Goal: Find specific page/section: Find specific page/section

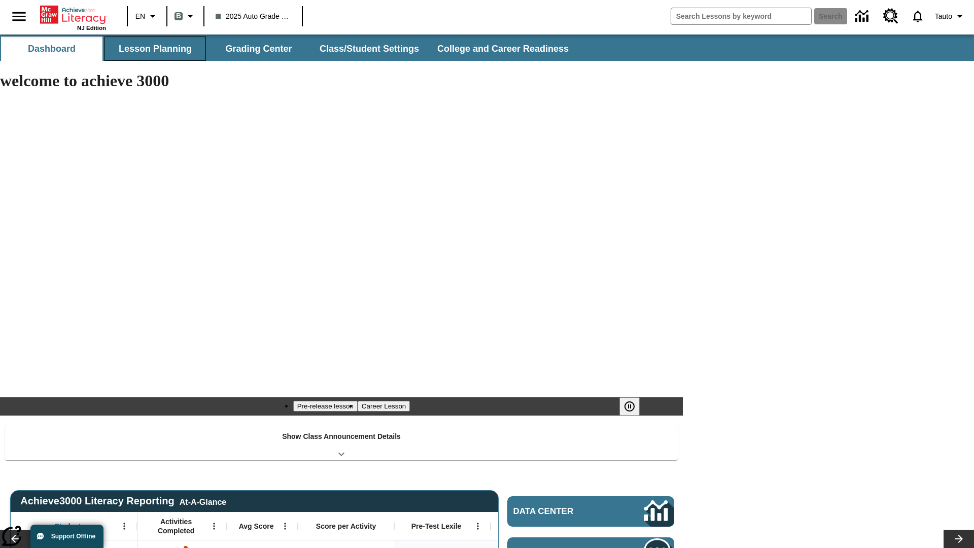
click at [155, 49] on button "Lesson Planning" at bounding box center [154, 49] width 101 height 24
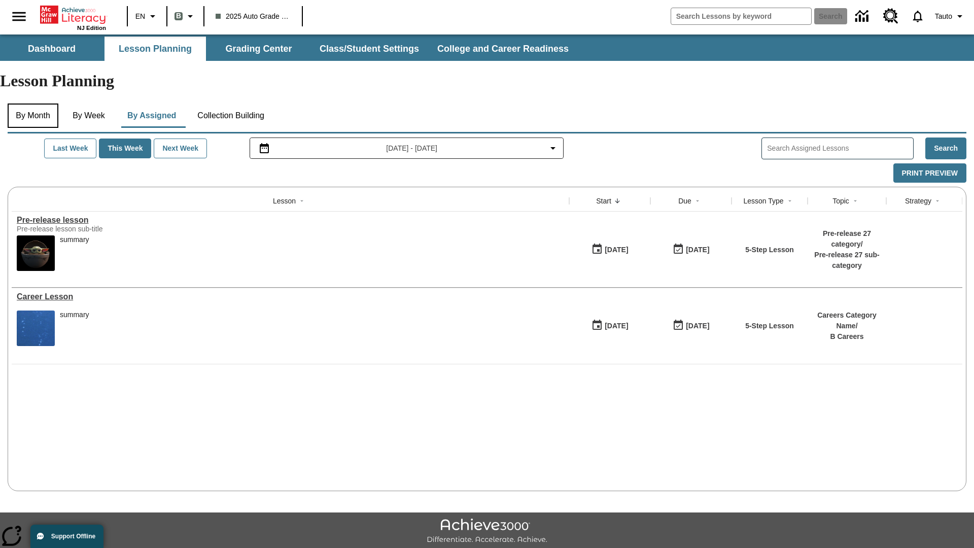
click at [34, 103] on button "By Month" at bounding box center [33, 115] width 51 height 24
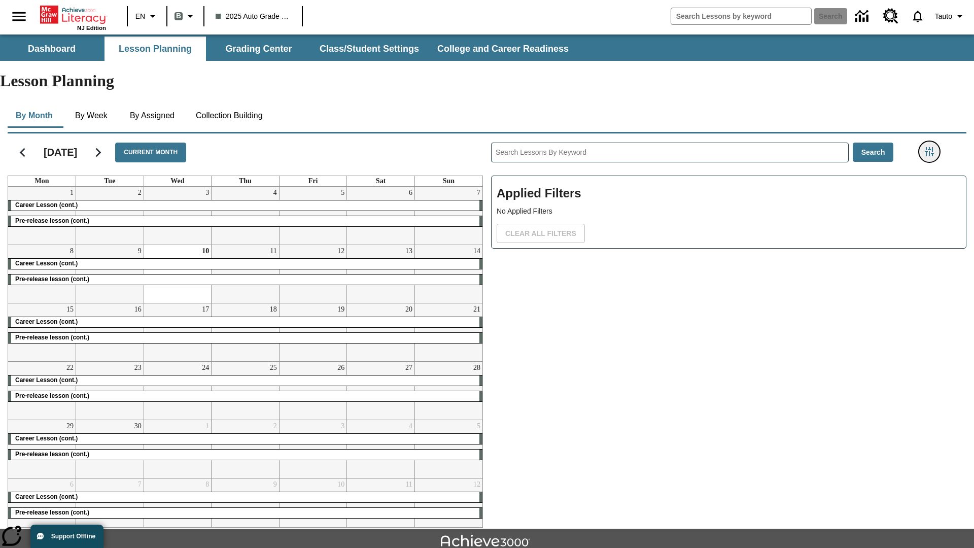
click at [928, 147] on icon "Filters Side menu" at bounding box center [928, 151] width 9 height 9
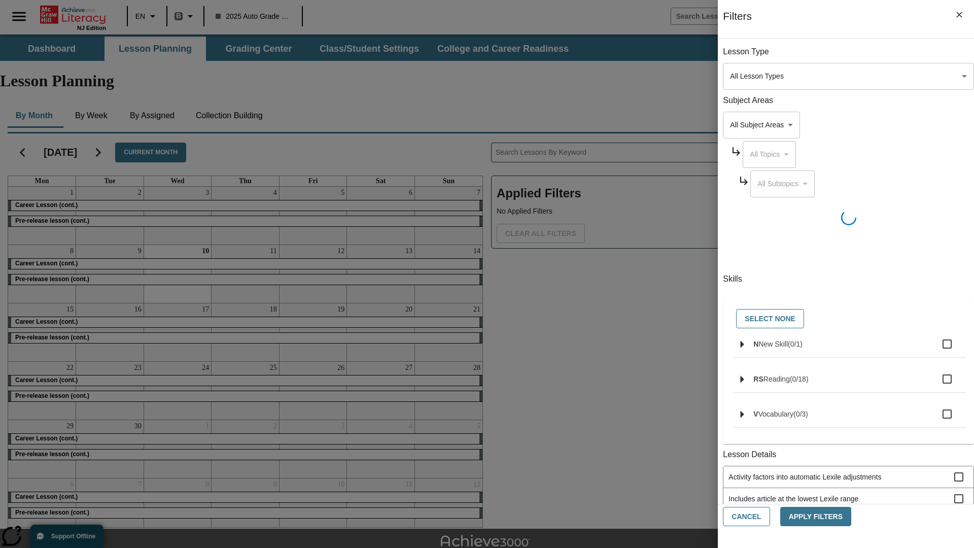
click at [730, 360] on body "Skip to main content NJ Edition EN B 2025 Auto Grade 1 B Search 0 Tauto Dashboa…" at bounding box center [487, 313] width 974 height 559
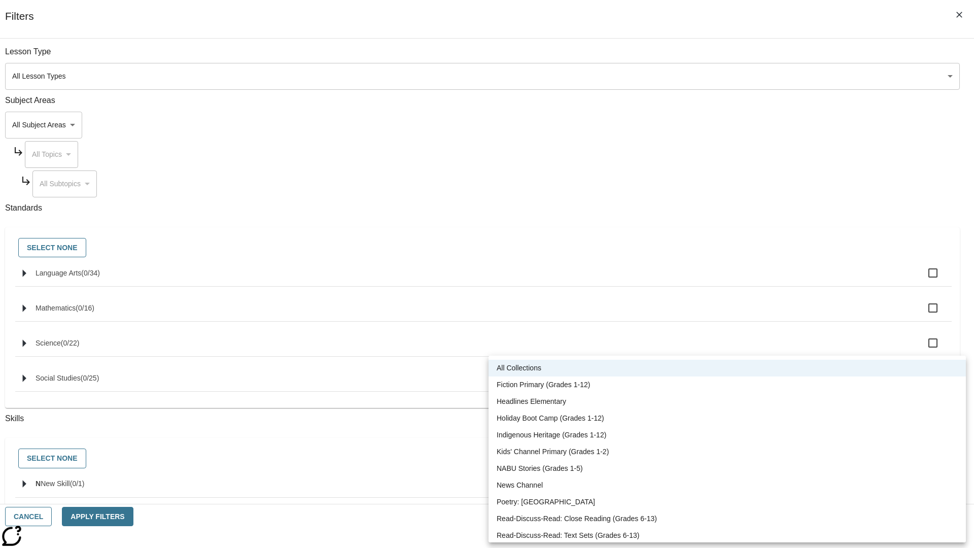
scroll to position [422, 0]
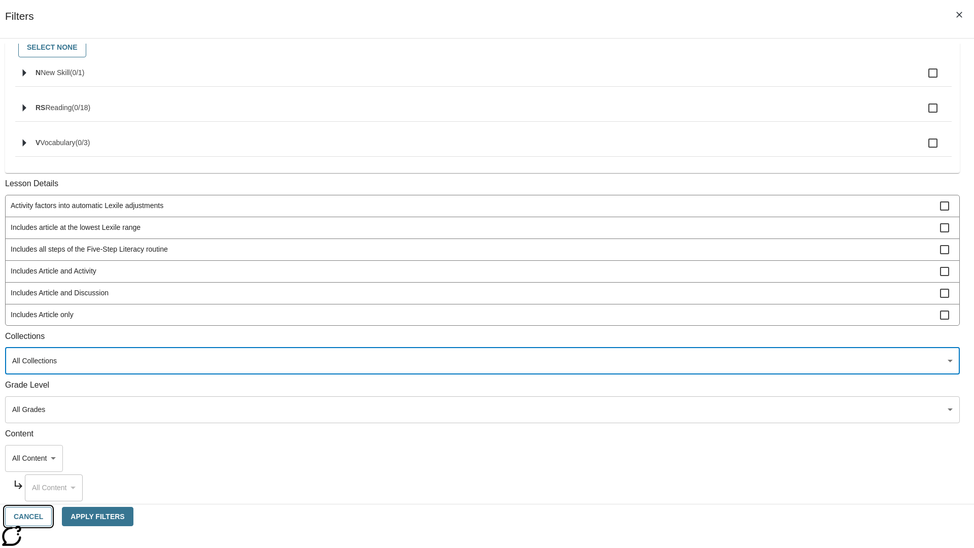
click at [52, 516] on button "Cancel" at bounding box center [28, 517] width 47 height 20
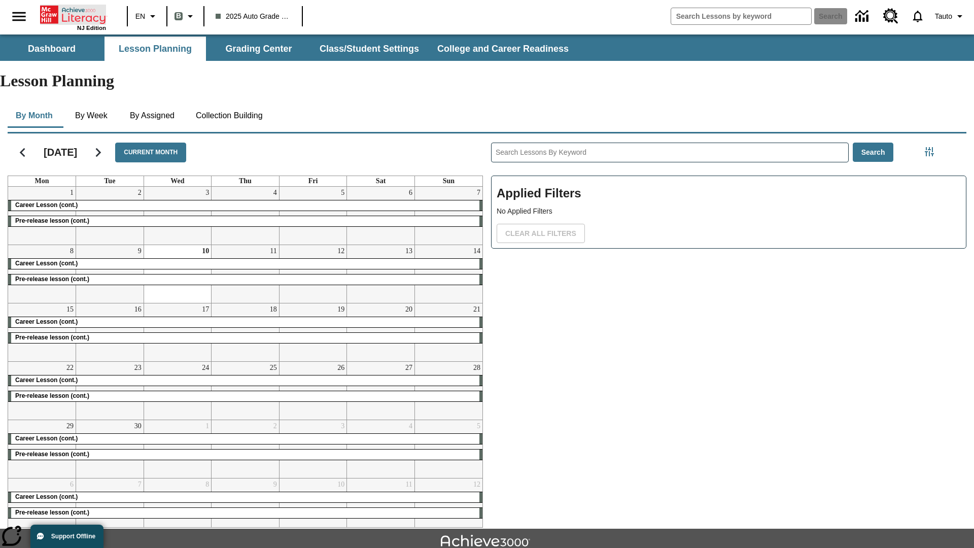
click at [73, 14] on icon "Home" at bounding box center [73, 15] width 67 height 20
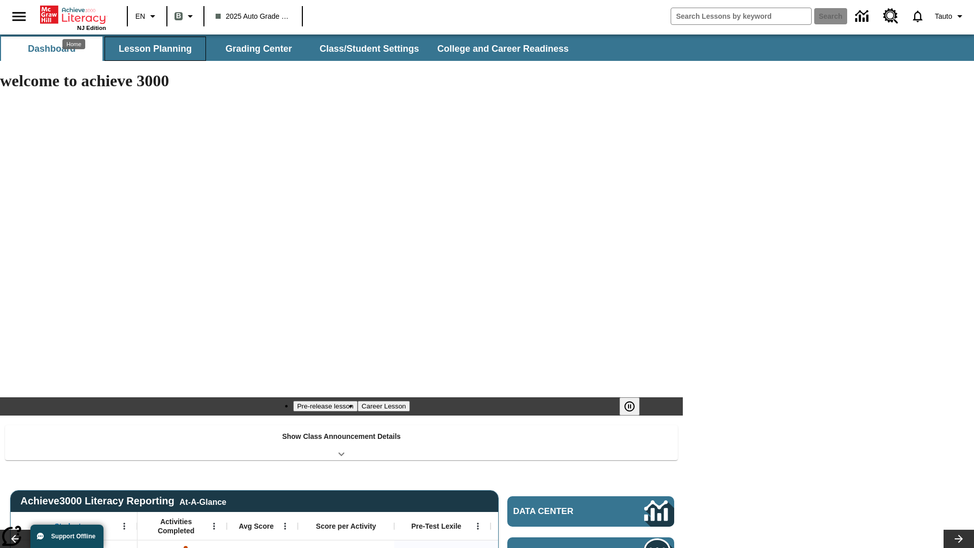
click at [155, 49] on button "Lesson Planning" at bounding box center [154, 49] width 101 height 24
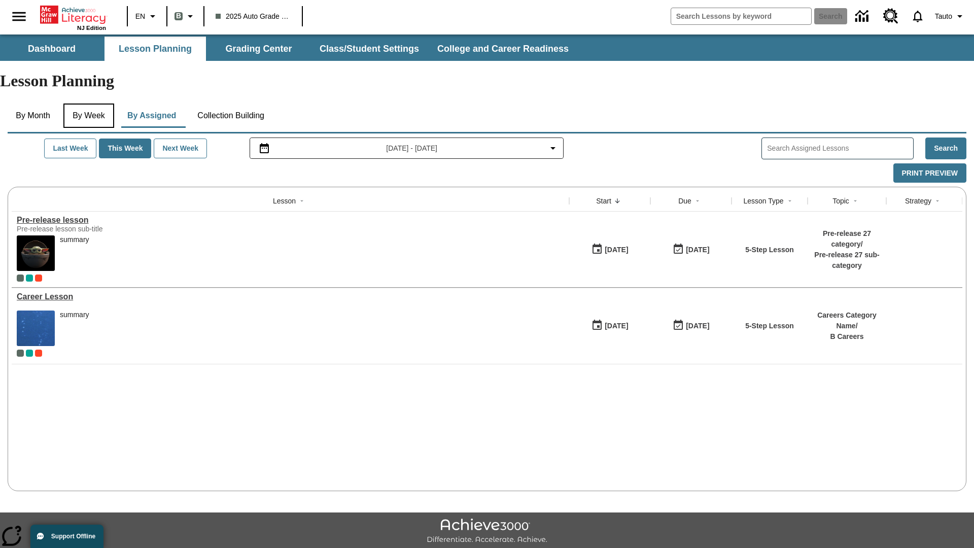
click at [91, 103] on button "By Week" at bounding box center [88, 115] width 51 height 24
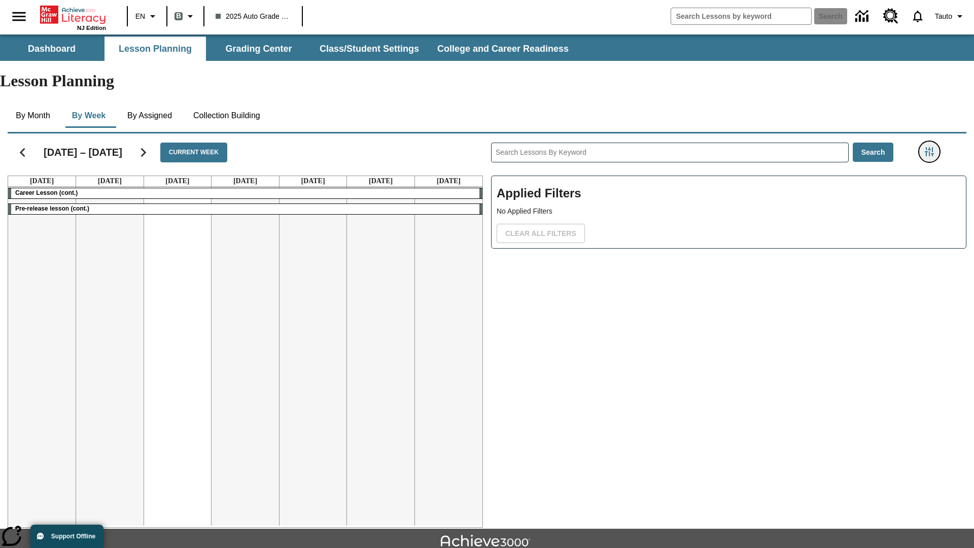
click at [928, 147] on icon "Filters Side menu" at bounding box center [928, 151] width 9 height 9
